Goal: Task Accomplishment & Management: Manage account settings

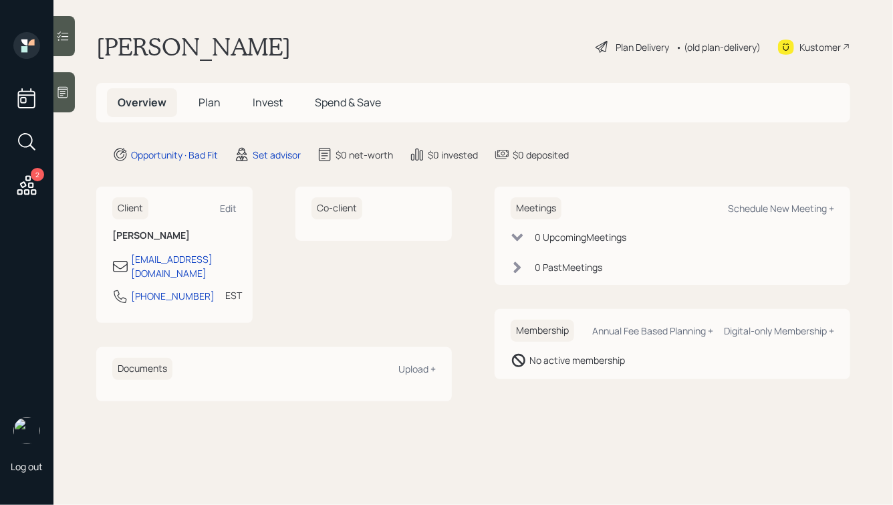
click at [34, 176] on div "2" at bounding box center [37, 174] width 13 height 13
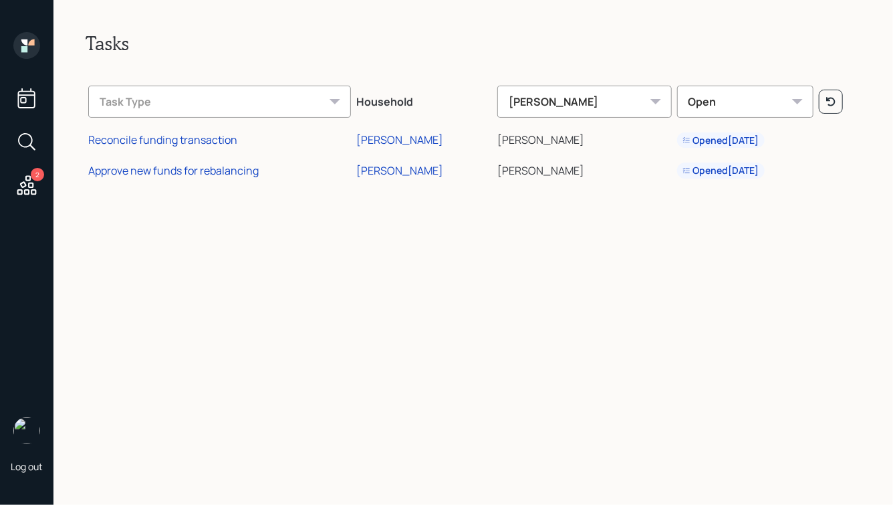
click at [29, 90] on icon at bounding box center [27, 98] width 24 height 24
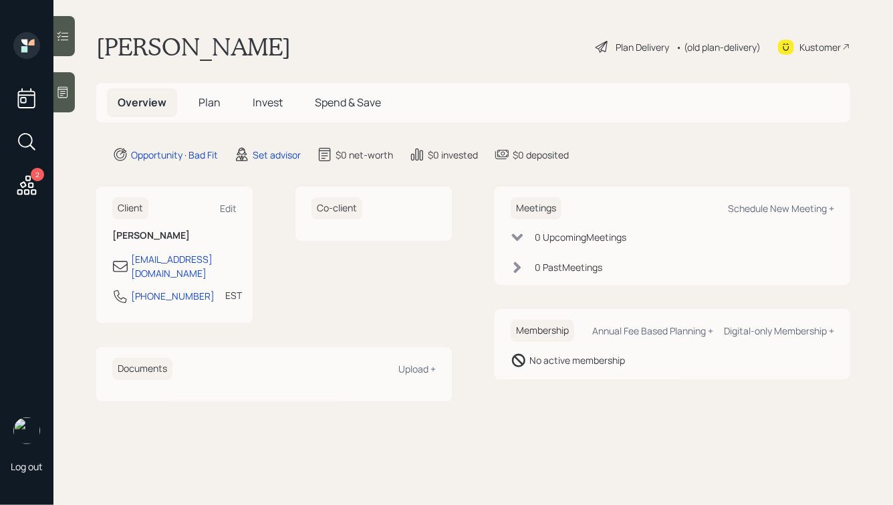
click at [71, 94] on div at bounding box center [63, 92] width 21 height 40
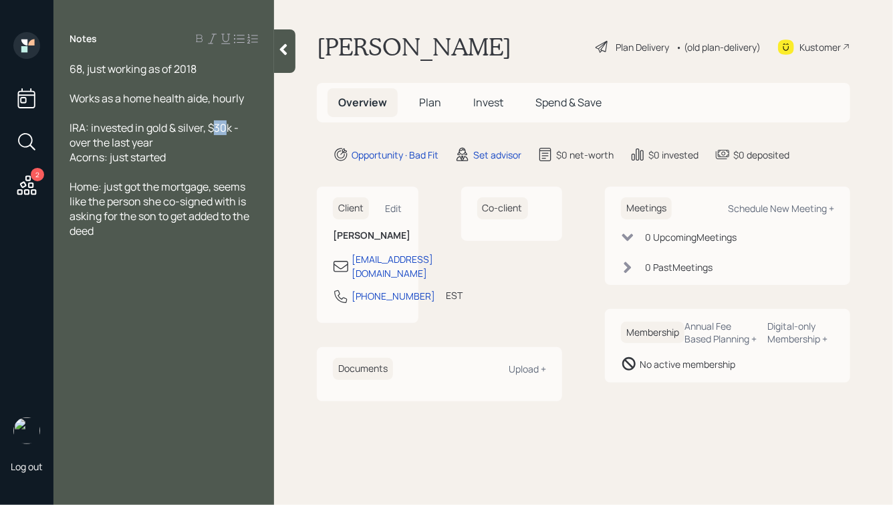
drag, startPoint x: 229, startPoint y: 128, endPoint x: 217, endPoint y: 130, distance: 11.4
click at [217, 130] on span "IRA: invested in gold & silver, $30k - over the last year Acorns: just started" at bounding box center [154, 142] width 171 height 44
click at [196, 142] on div "IRA: invested in gold & silver, $23k - over the last year Acorns: just started" at bounding box center [163, 142] width 188 height 44
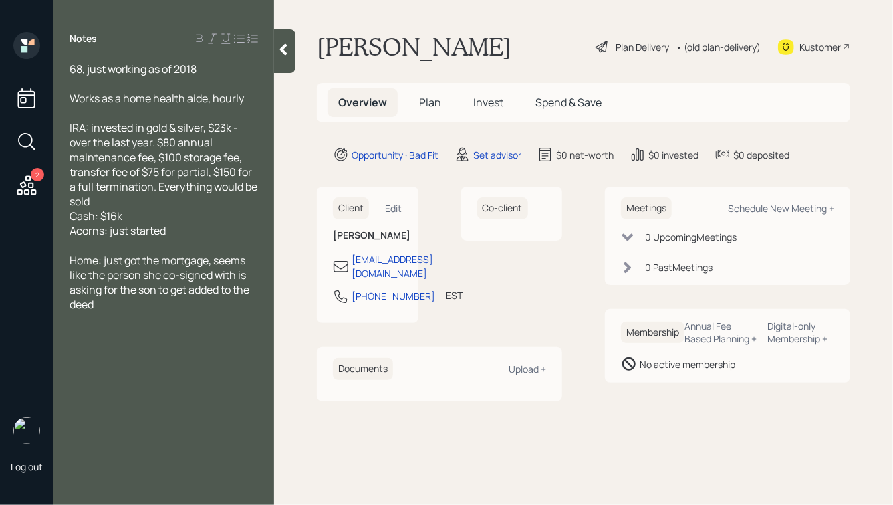
click at [178, 237] on div "Cash: $16k Acorns: just started" at bounding box center [163, 222] width 188 height 29
click at [289, 44] on icon at bounding box center [283, 49] width 13 height 13
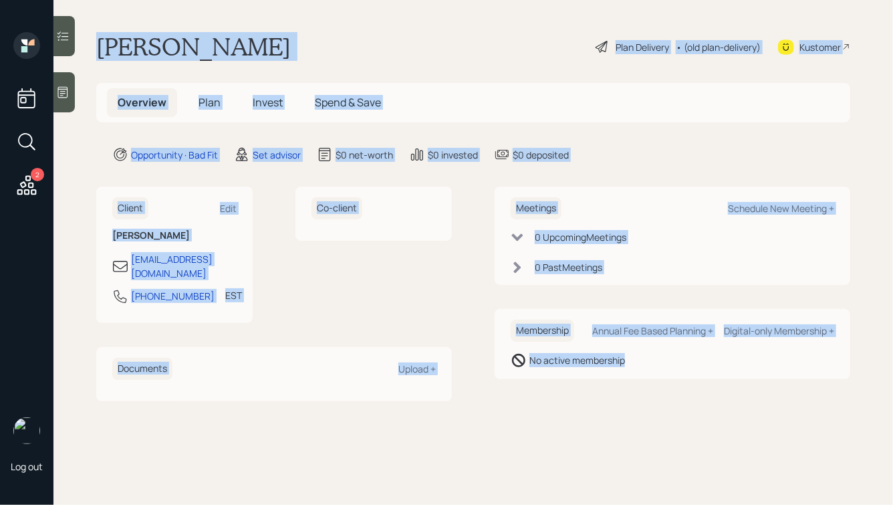
drag, startPoint x: 100, startPoint y: 35, endPoint x: 601, endPoint y: 470, distance: 663.6
click at [601, 471] on main "[PERSON_NAME] Plan Delivery • (old plan-delivery) Kustomer Overview Plan Invest…" at bounding box center [472, 252] width 839 height 505
click at [643, 440] on main "[PERSON_NAME] Plan Delivery • (old plan-delivery) Kustomer Overview Plan Invest…" at bounding box center [472, 252] width 839 height 505
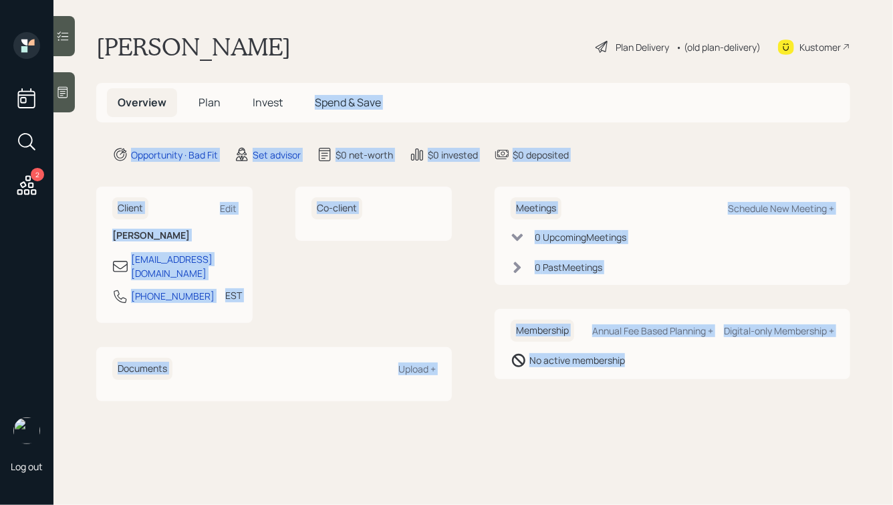
drag, startPoint x: 688, startPoint y: 430, endPoint x: 327, endPoint y: 77, distance: 504.7
click at [327, 78] on main "[PERSON_NAME] Plan Delivery • (old plan-delivery) Kustomer Overview Plan Invest…" at bounding box center [472, 252] width 839 height 505
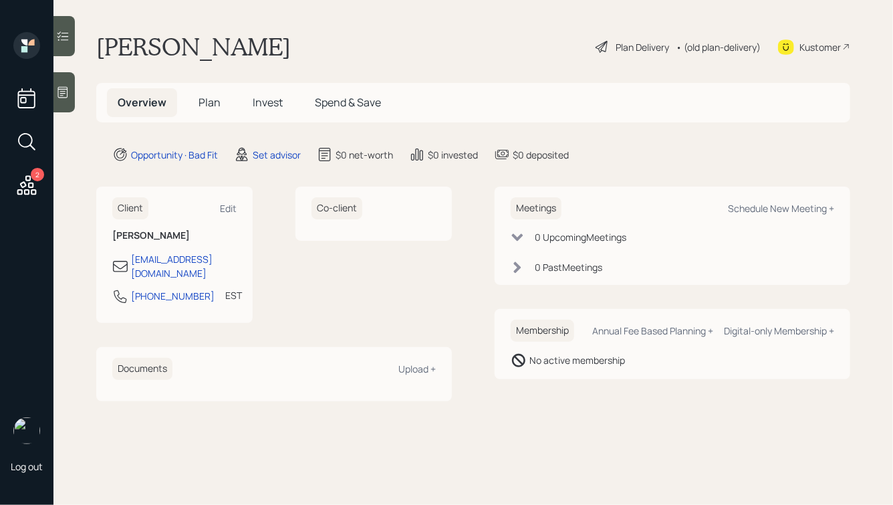
click at [250, 37] on h1 "[PERSON_NAME]" at bounding box center [193, 46] width 194 height 29
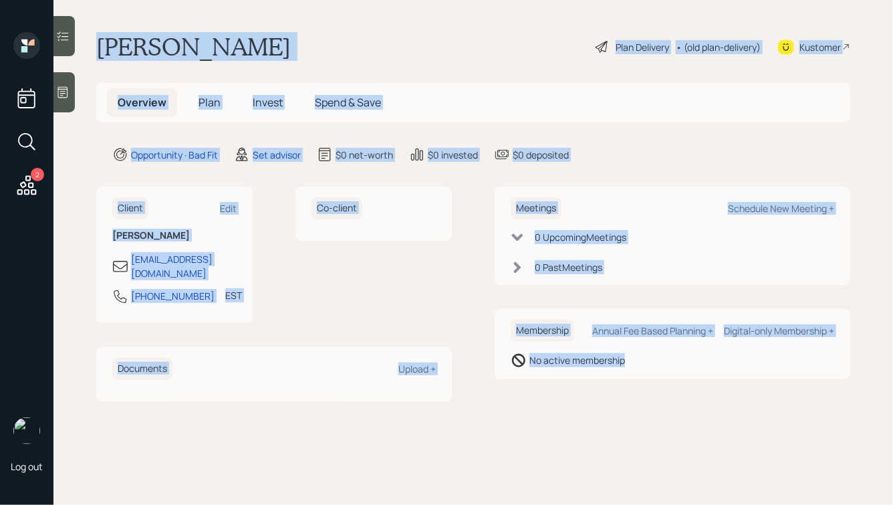
drag, startPoint x: 98, startPoint y: 45, endPoint x: 639, endPoint y: 428, distance: 663.0
click at [639, 428] on main "[PERSON_NAME] Plan Delivery • (old plan-delivery) Kustomer Overview Plan Invest…" at bounding box center [472, 252] width 839 height 505
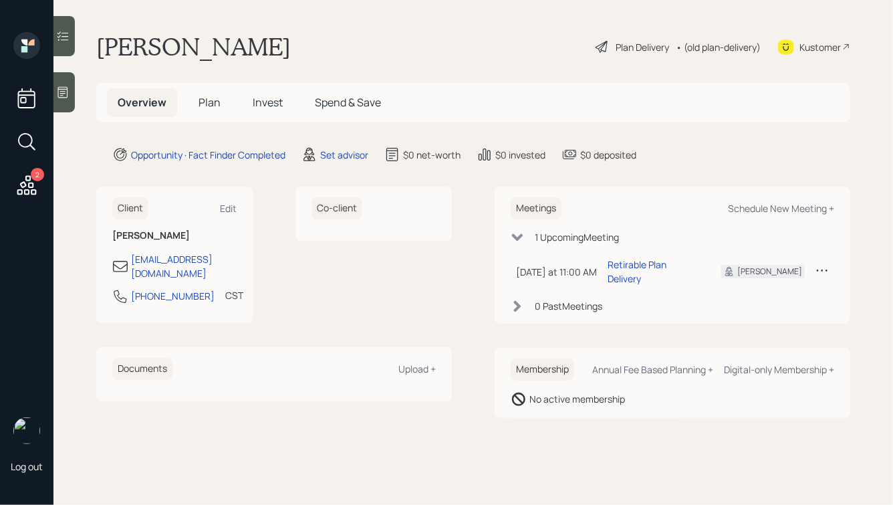
click at [35, 178] on div "2" at bounding box center [37, 174] width 13 height 13
